Goal: Task Accomplishment & Management: Manage account settings

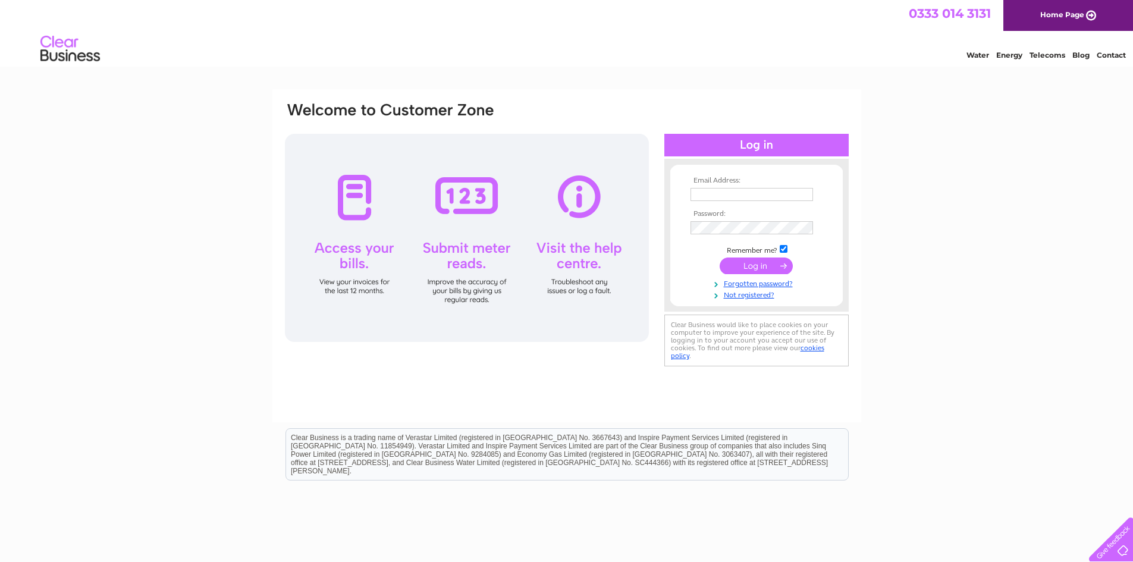
click at [736, 189] on input "text" at bounding box center [752, 194] width 123 height 13
type input "[EMAIL_ADDRESS][DOMAIN_NAME]"
click at [720, 258] on input "submit" at bounding box center [756, 266] width 73 height 17
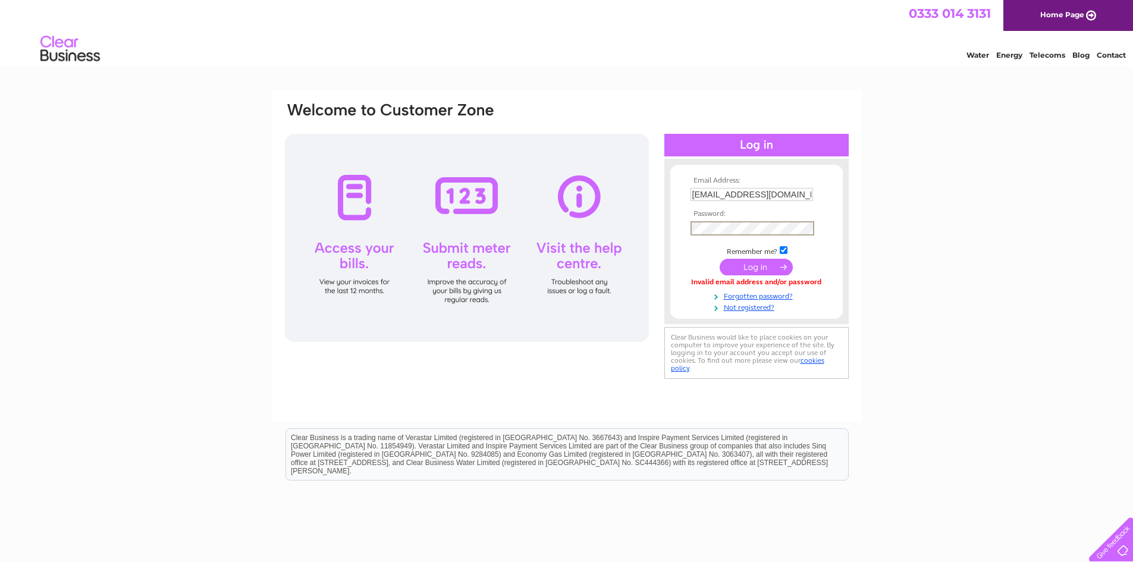
click at [720, 259] on input "submit" at bounding box center [756, 267] width 73 height 17
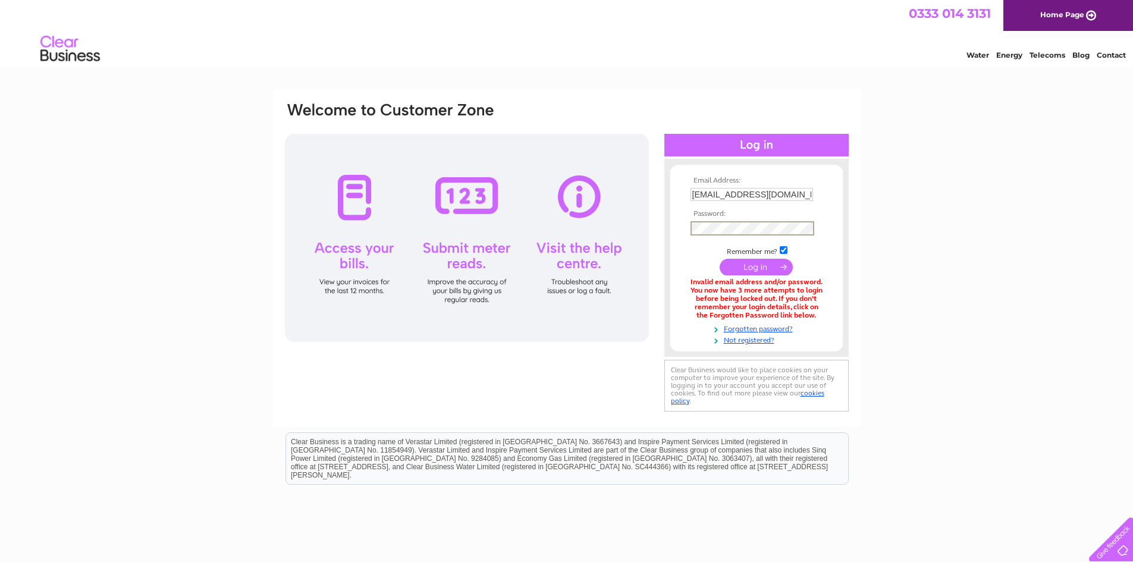
click at [720, 259] on input "submit" at bounding box center [756, 267] width 73 height 17
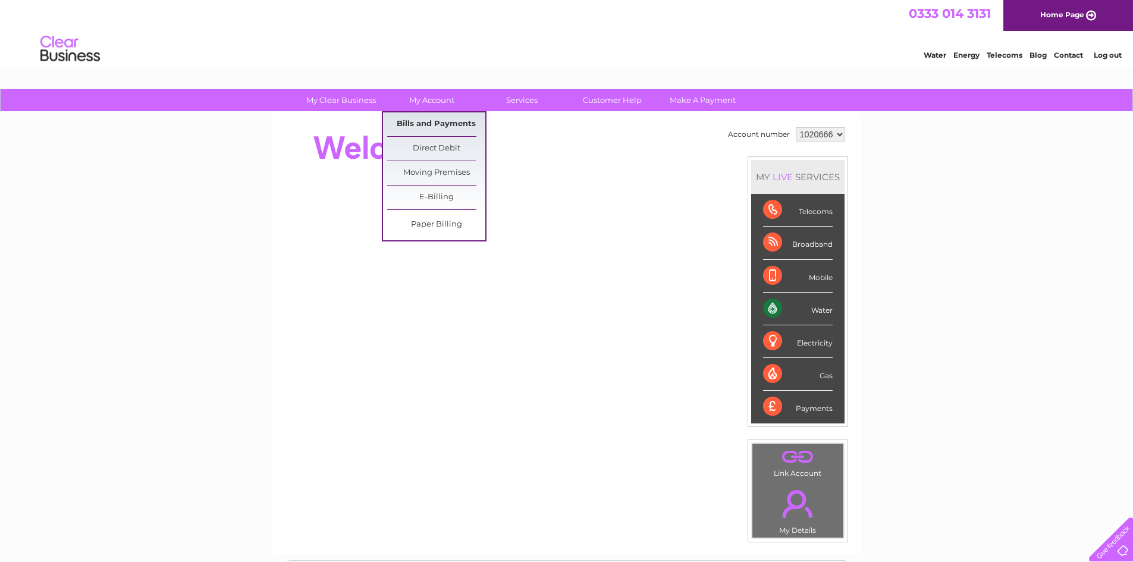
click at [430, 122] on link "Bills and Payments" at bounding box center [436, 124] width 98 height 24
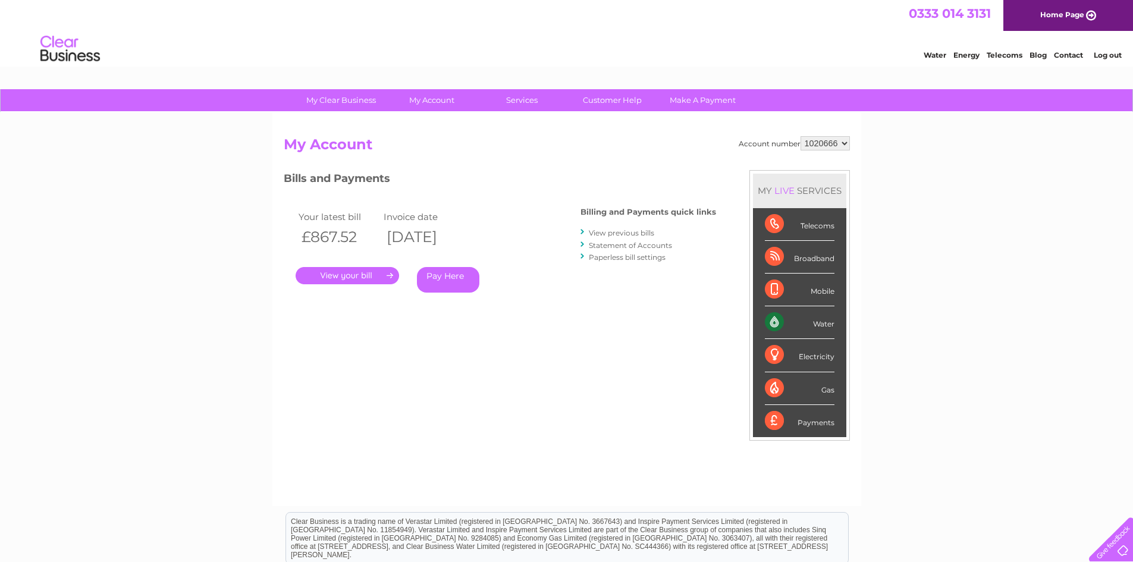
click at [370, 273] on link "." at bounding box center [348, 275] width 104 height 17
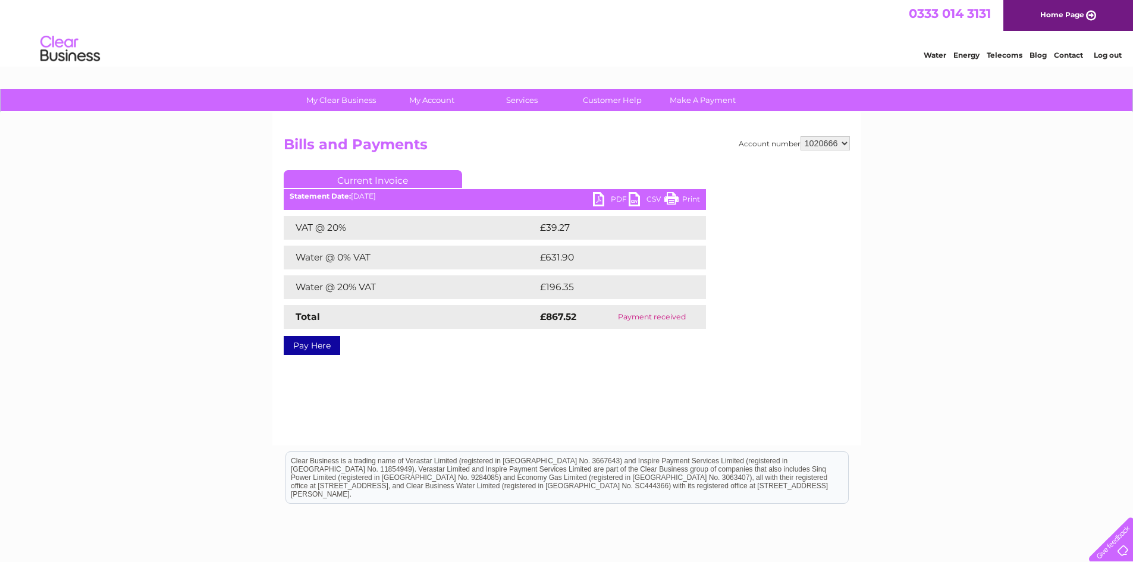
click at [608, 196] on link "PDF" at bounding box center [611, 200] width 36 height 17
click at [1101, 59] on link "Log out" at bounding box center [1108, 55] width 28 height 9
